Goal: Task Accomplishment & Management: Use online tool/utility

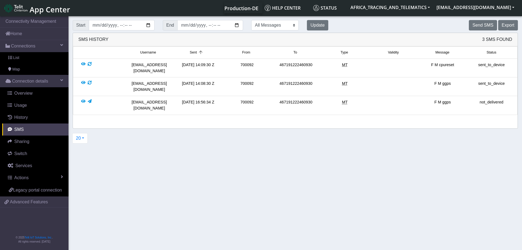
scroll to position [2, 0]
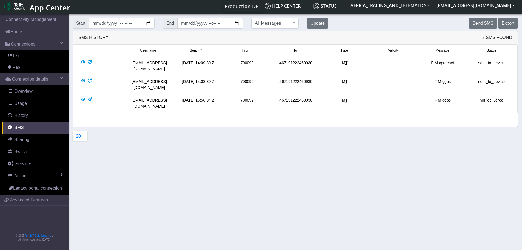
click at [30, 56] on link "List" at bounding box center [34, 56] width 68 height 12
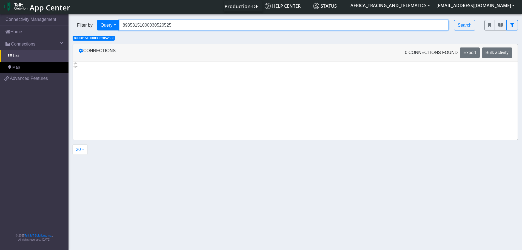
drag, startPoint x: 147, startPoint y: 27, endPoint x: 91, endPoint y: 27, distance: 56.2
click at [91, 27] on div "Filter by Query Query In Session Not connected Tags Country Operator 8935815100…" at bounding box center [275, 25] width 404 height 10
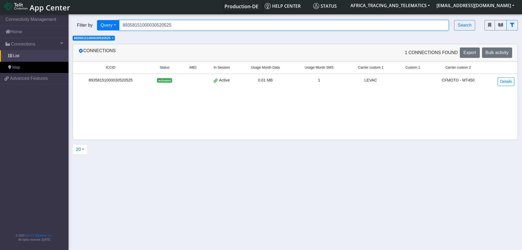
paste input "19733"
type input "89358151000030519733"
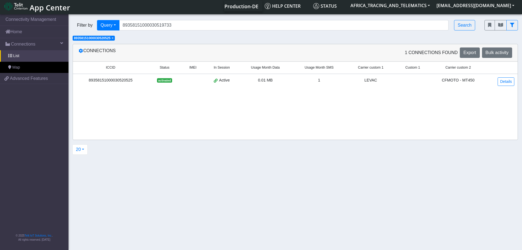
click at [113, 38] on span "×" at bounding box center [113, 38] width 2 height 4
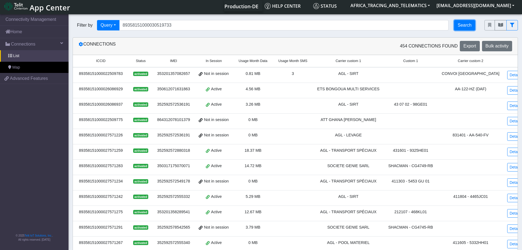
click at [459, 27] on button "Search" at bounding box center [464, 25] width 21 height 10
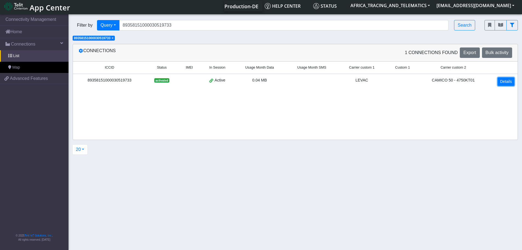
click at [504, 80] on link "Details" at bounding box center [506, 81] width 17 height 8
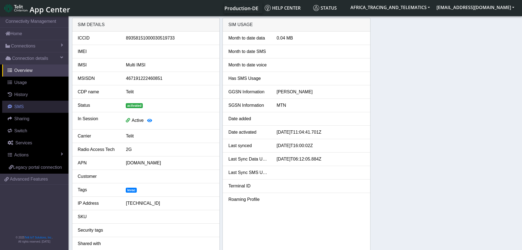
click at [22, 107] on span "SMS" at bounding box center [19, 106] width 10 height 5
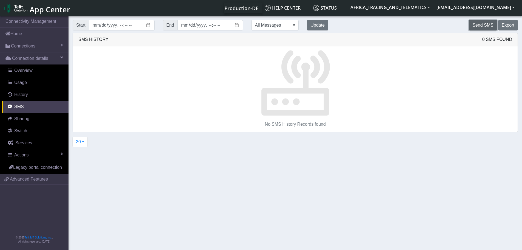
click at [477, 25] on button "Send SMS" at bounding box center [483, 25] width 28 height 10
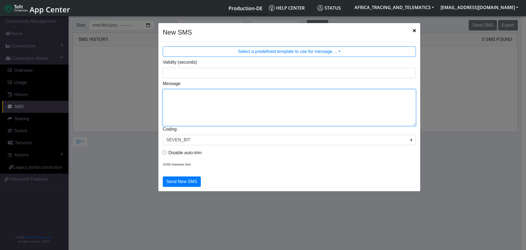
click at [247, 92] on textarea "Message" at bounding box center [289, 107] width 253 height 37
type textarea "F M ggps"
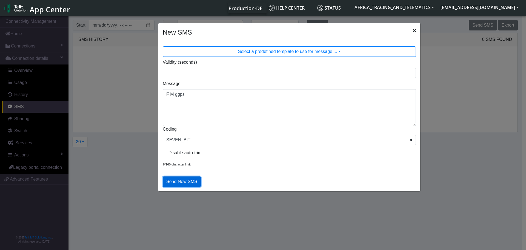
click at [182, 183] on button "Send New SMS" at bounding box center [182, 181] width 38 height 10
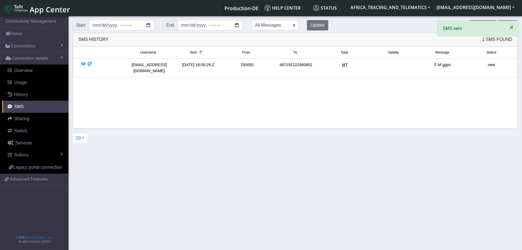
click at [512, 27] on span "×" at bounding box center [512, 27] width 4 height 7
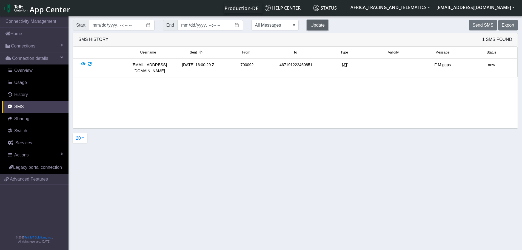
click at [307, 21] on button "Update" at bounding box center [317, 25] width 21 height 10
click at [307, 23] on button "Update" at bounding box center [317, 25] width 21 height 10
click at [307, 24] on button "Update" at bounding box center [317, 25] width 21 height 10
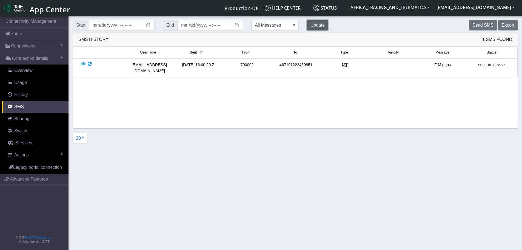
click at [307, 24] on button "Update" at bounding box center [317, 25] width 21 height 10
click at [307, 29] on button "Update" at bounding box center [317, 25] width 21 height 10
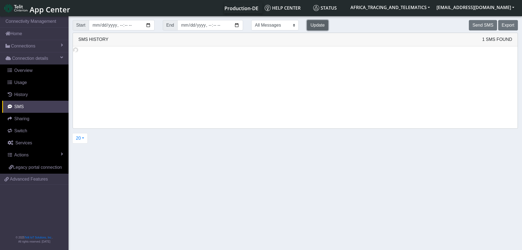
click at [310, 28] on button "Update" at bounding box center [317, 25] width 21 height 10
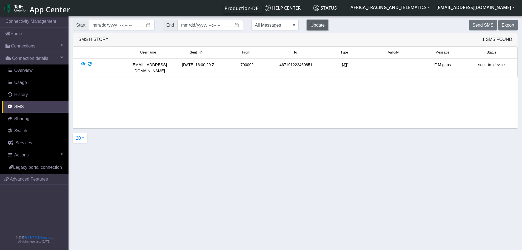
click at [307, 23] on button "Update" at bounding box center [317, 25] width 21 height 10
click at [91, 64] on div at bounding box center [90, 68] width 4 height 12
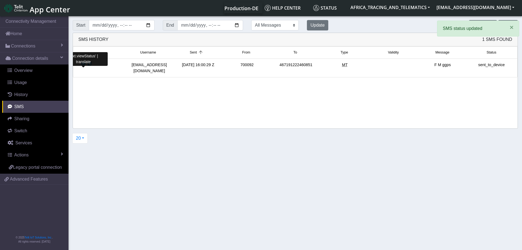
click at [83, 63] on div at bounding box center [83, 68] width 4 height 12
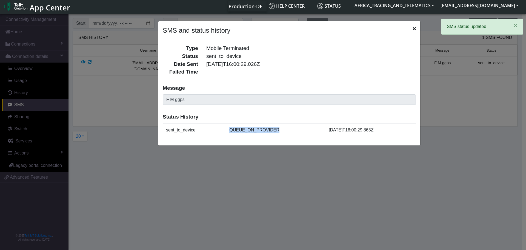
drag, startPoint x: 226, startPoint y: 131, endPoint x: 285, endPoint y: 129, distance: 59.2
click at [285, 129] on td "QUEUE_ON_PROVIDER" at bounding box center [275, 129] width 99 height 13
click at [415, 28] on icon "Close" at bounding box center [414, 28] width 3 height 4
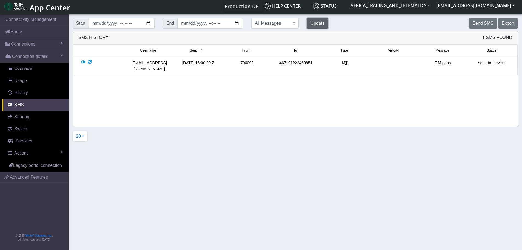
click at [307, 25] on button "Update" at bounding box center [317, 23] width 21 height 10
click at [307, 22] on button "Update" at bounding box center [317, 23] width 21 height 10
click at [307, 27] on button "Update" at bounding box center [317, 23] width 21 height 10
click at [307, 26] on button "Update" at bounding box center [317, 23] width 21 height 10
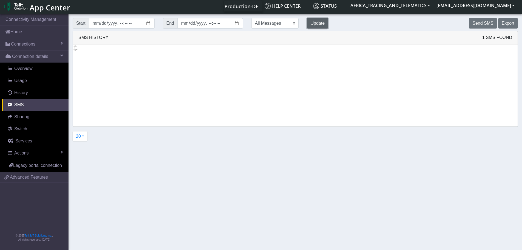
click at [307, 26] on button "Update" at bounding box center [317, 23] width 21 height 10
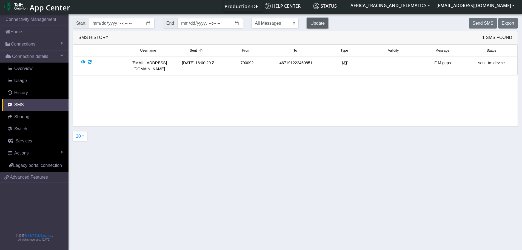
click at [307, 22] on button "Update" at bounding box center [317, 23] width 21 height 10
click at [478, 23] on button "Send SMS" at bounding box center [483, 23] width 28 height 10
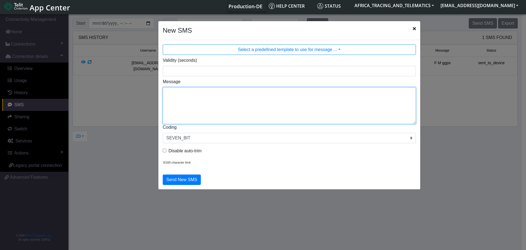
click at [233, 111] on textarea "Message" at bounding box center [289, 105] width 253 height 37
type textarea "F M cpureset"
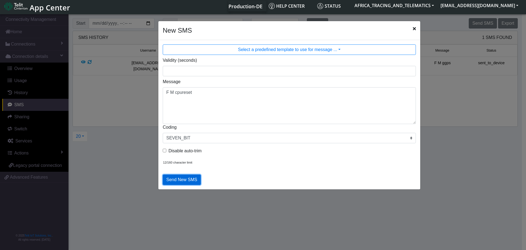
click at [190, 182] on button "Send New SMS" at bounding box center [182, 179] width 38 height 10
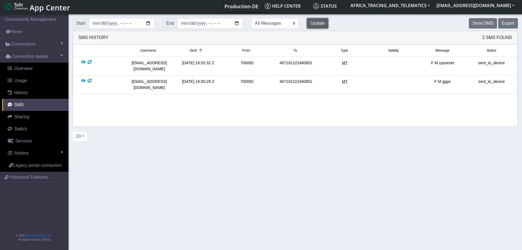
click at [307, 21] on button "Update" at bounding box center [317, 23] width 21 height 10
click at [307, 22] on button "Update" at bounding box center [317, 23] width 21 height 10
click at [307, 23] on button "Update" at bounding box center [317, 23] width 21 height 10
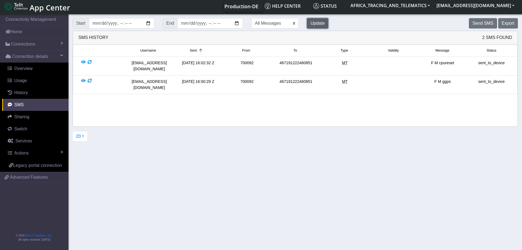
click at [307, 21] on button "Update" at bounding box center [317, 23] width 21 height 10
